Goal: Information Seeking & Learning: Learn about a topic

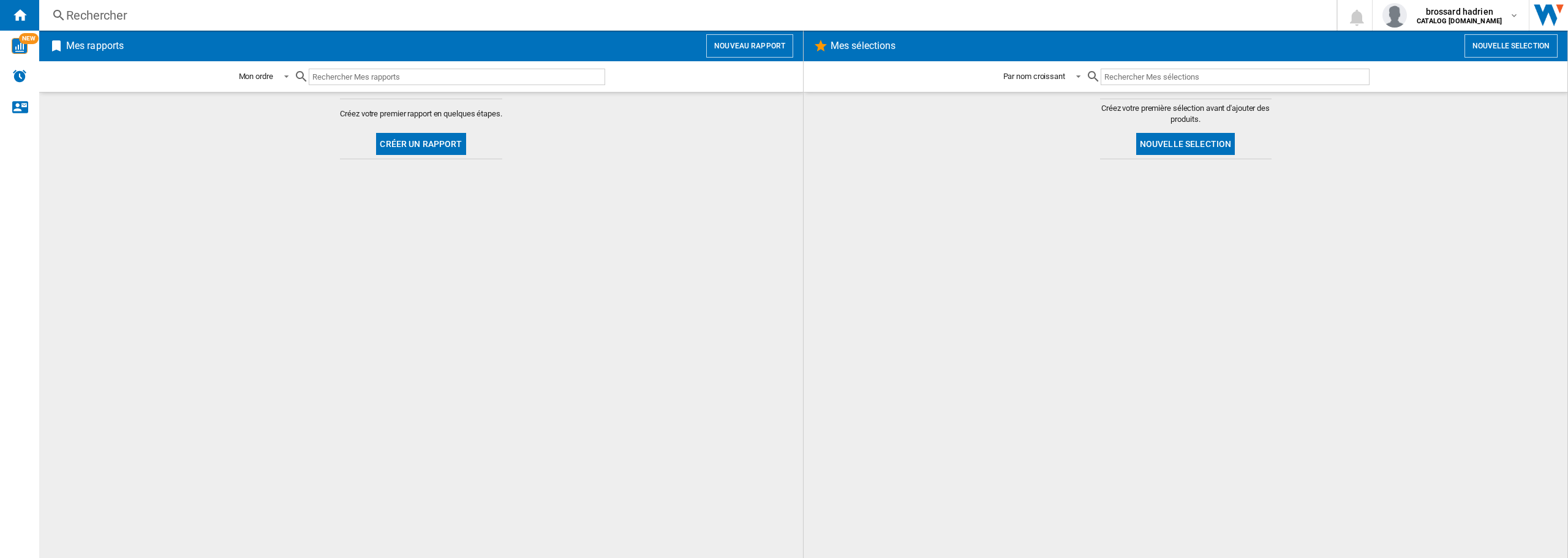
click at [113, 8] on div "Rechercher" at bounding box center [685, 15] width 1238 height 17
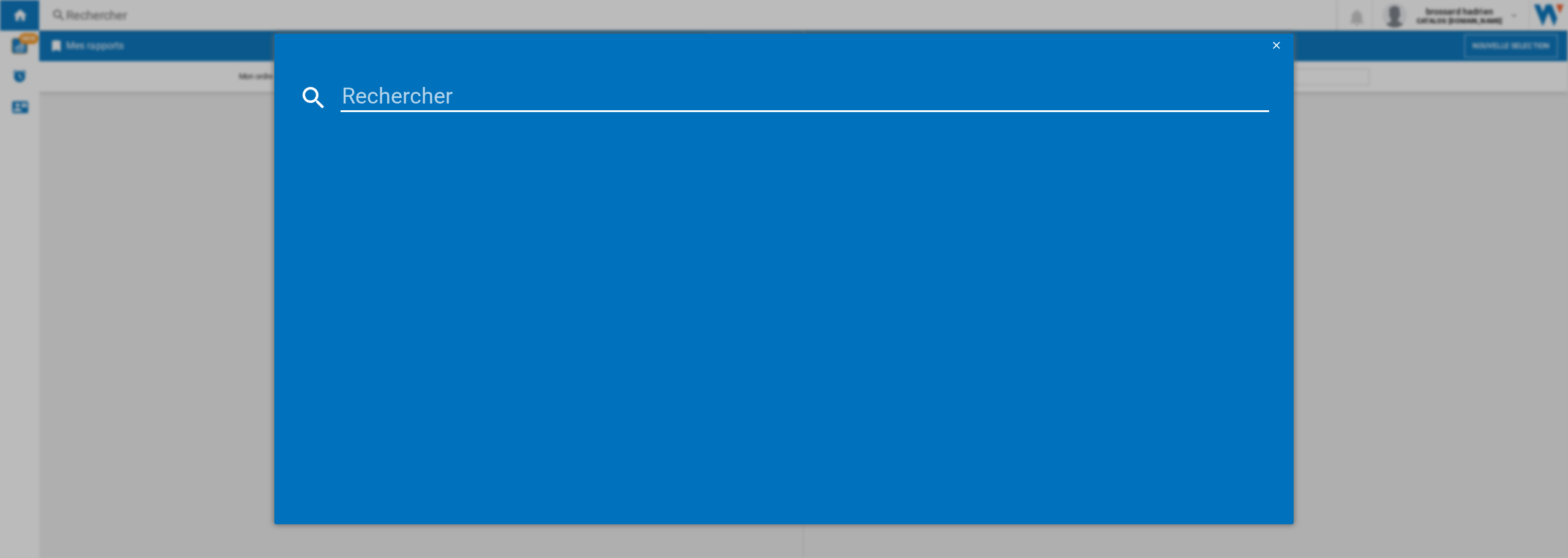
click at [358, 104] on input at bounding box center [805, 96] width 929 height 29
type input "50UA73"
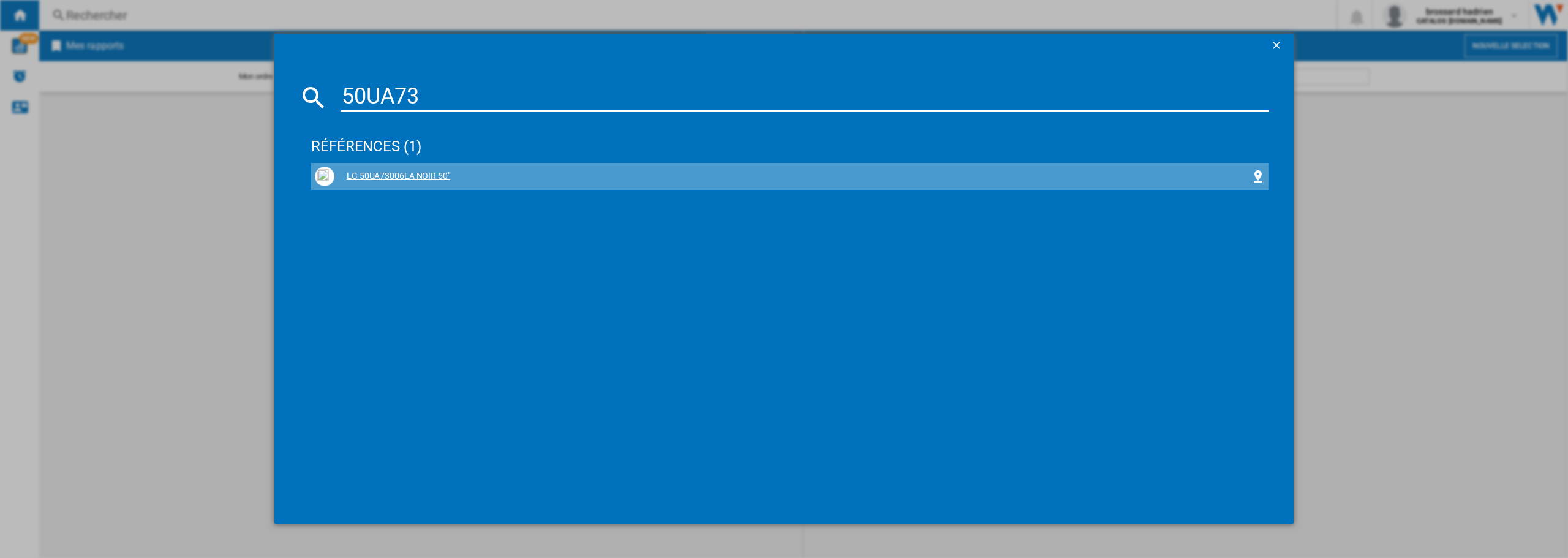
click at [403, 176] on div "LG 50UA73006LA NOIR 50"" at bounding box center [792, 176] width 916 height 12
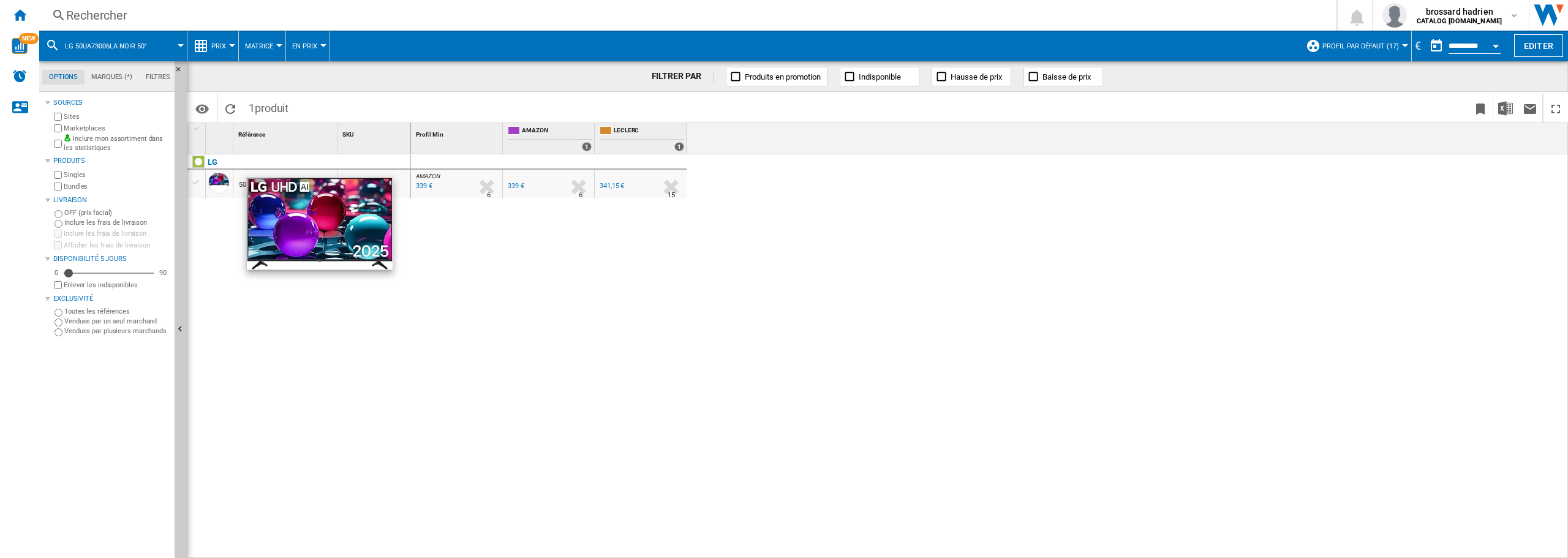
click at [217, 186] on div at bounding box center [218, 184] width 21 height 21
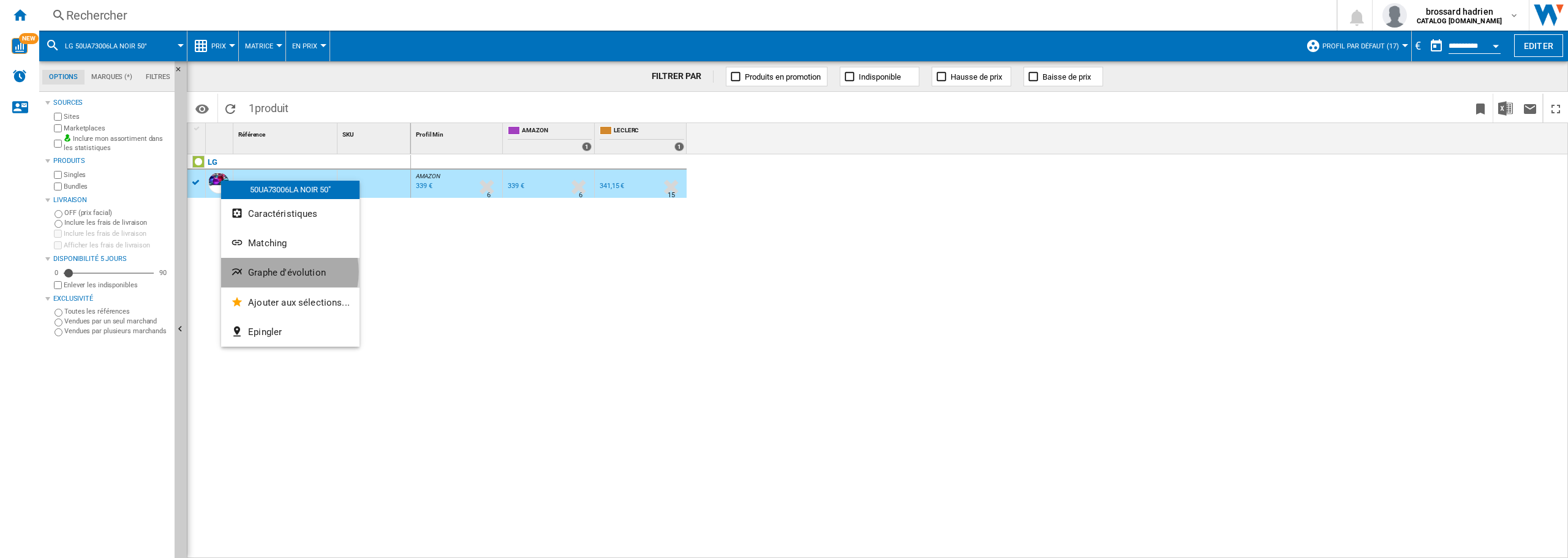
click at [273, 272] on span "Graphe d'évolution" at bounding box center [286, 272] width 78 height 11
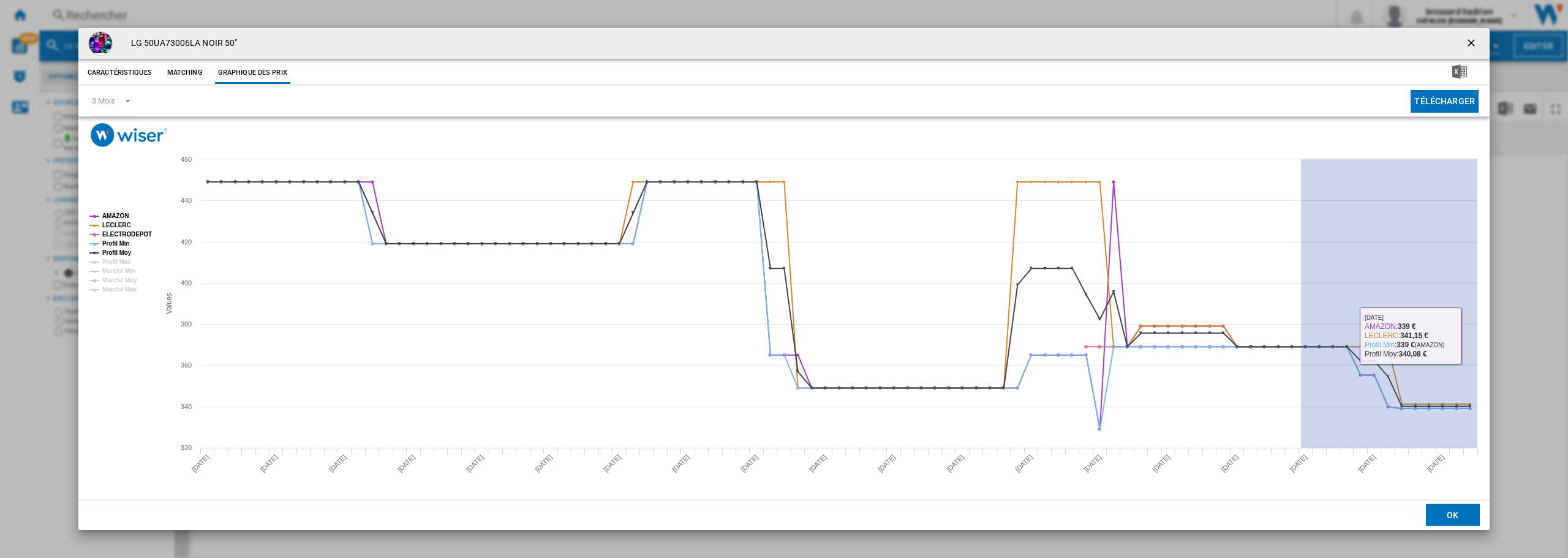
drag, startPoint x: 1301, startPoint y: 316, endPoint x: 1491, endPoint y: 340, distance: 191.5
click at [1491, 340] on div "LG 50UA73006LA NOIR 50" Caractéristiques Matching Graphique des prix price N/A …" at bounding box center [784, 279] width 1568 height 558
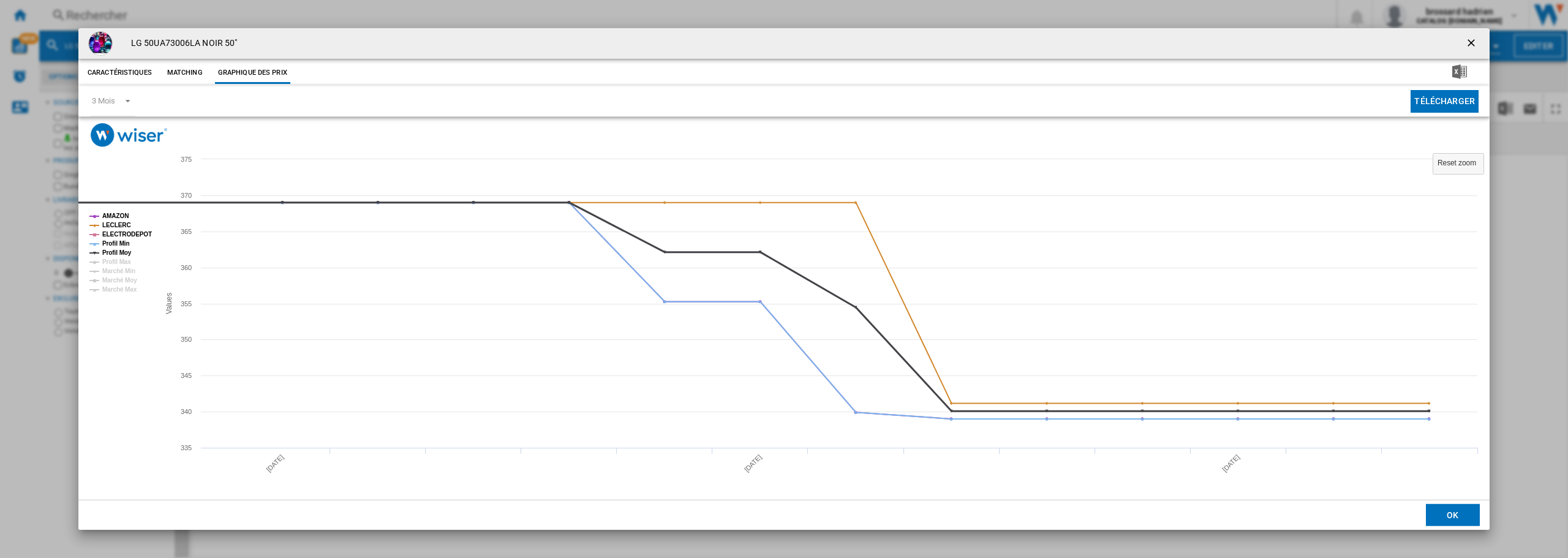
click at [121, 252] on tspan "Profil Moy" at bounding box center [116, 252] width 29 height 7
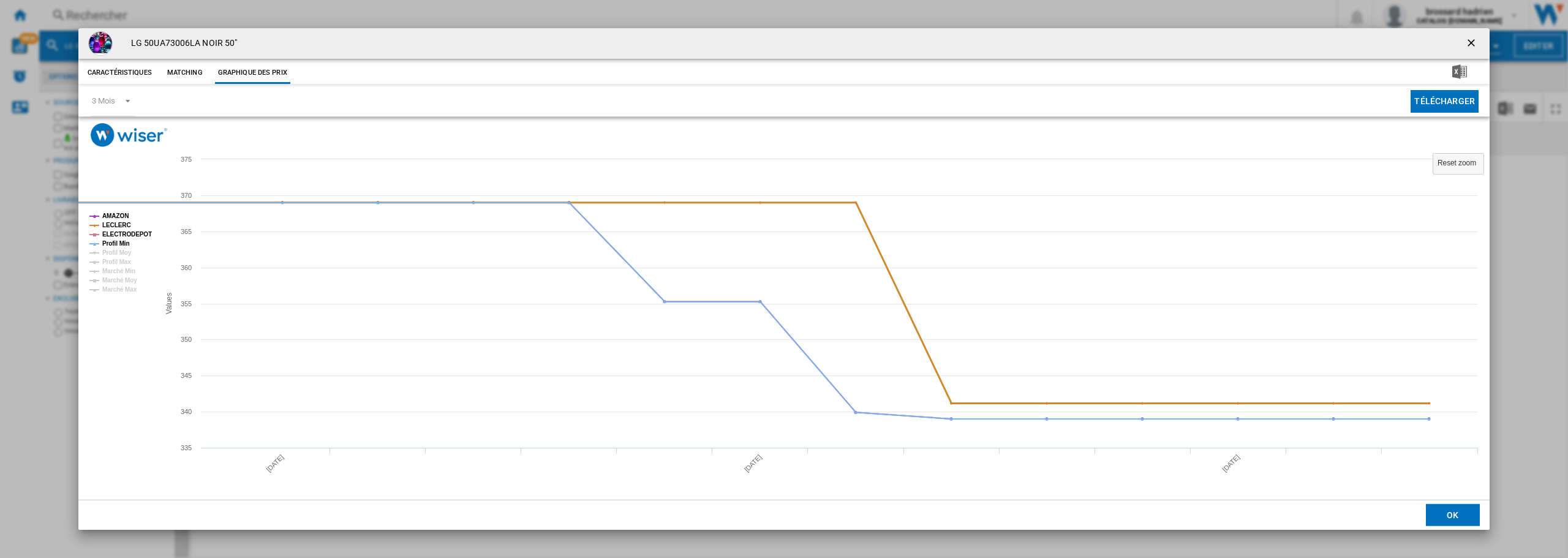
click at [110, 225] on tspan "LECLERC" at bounding box center [116, 225] width 29 height 7
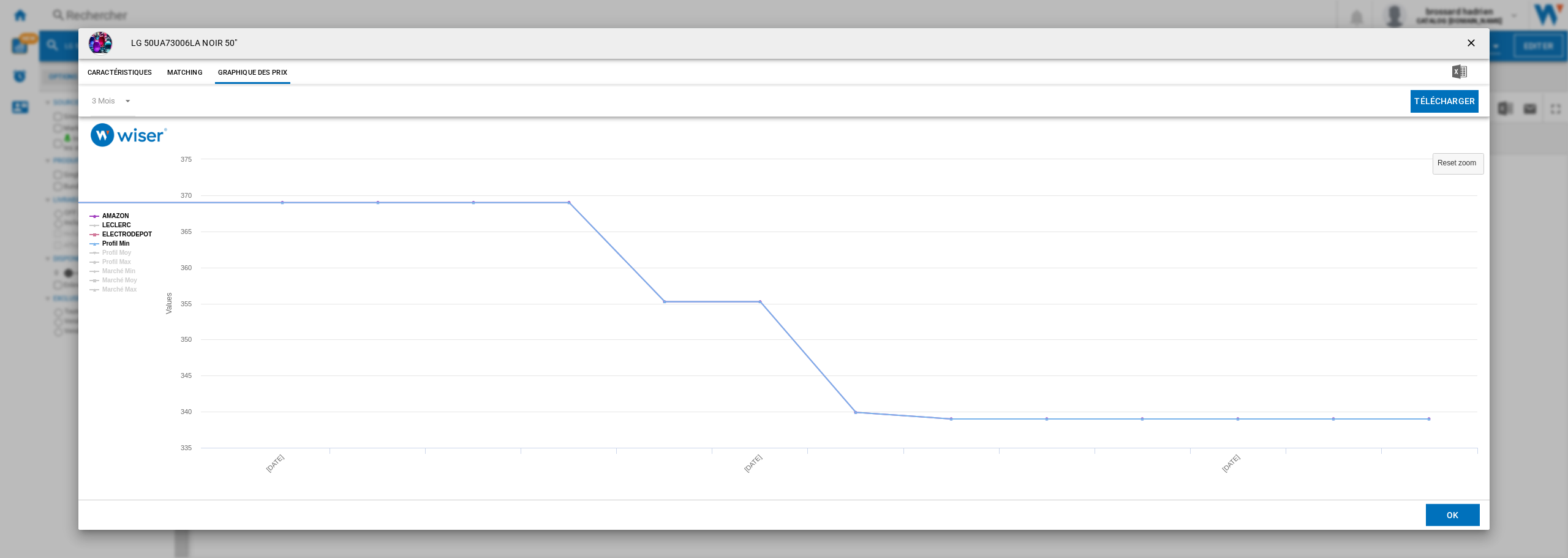
click at [114, 224] on tspan "LECLERC" at bounding box center [116, 225] width 29 height 7
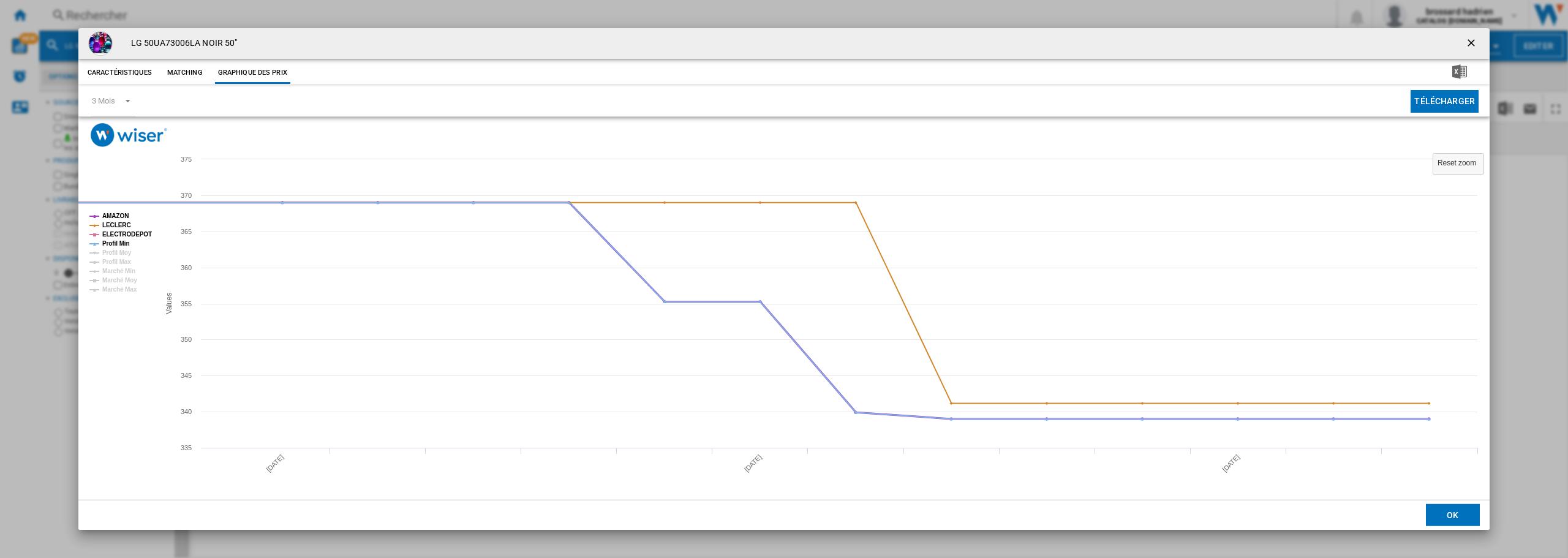
click at [116, 214] on tspan "AMAZON" at bounding box center [115, 215] width 26 height 7
click at [116, 215] on tspan "AMAZON" at bounding box center [115, 215] width 26 height 7
click at [116, 241] on tspan "Profil Min" at bounding box center [115, 243] width 27 height 7
click at [130, 271] on tspan "Marché Min" at bounding box center [118, 271] width 33 height 7
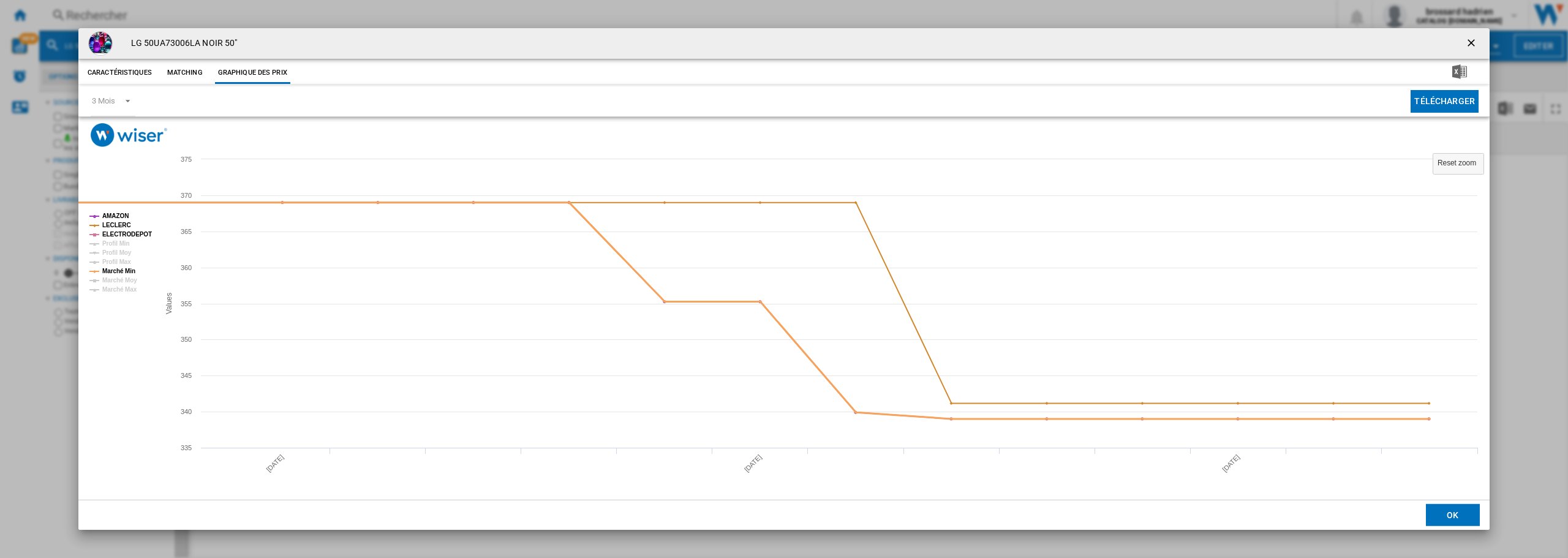
click at [110, 268] on tspan "Marché Min" at bounding box center [118, 271] width 33 height 7
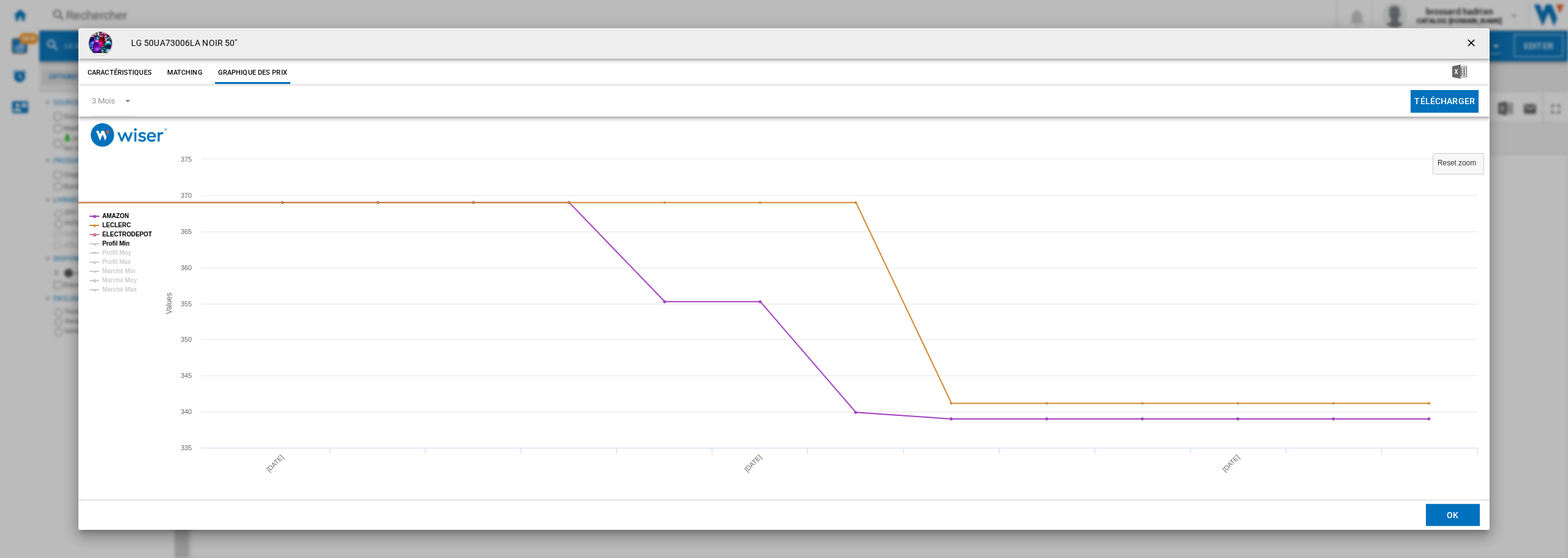
click at [122, 242] on tspan "Profil Min" at bounding box center [115, 243] width 27 height 7
click at [9, 174] on div "LG 50UA73006LA NOIR 50" Caractéristiques Matching Graphique des prix price N/A …" at bounding box center [784, 279] width 1568 height 558
